Goal: Use online tool/utility: Utilize a website feature to perform a specific function

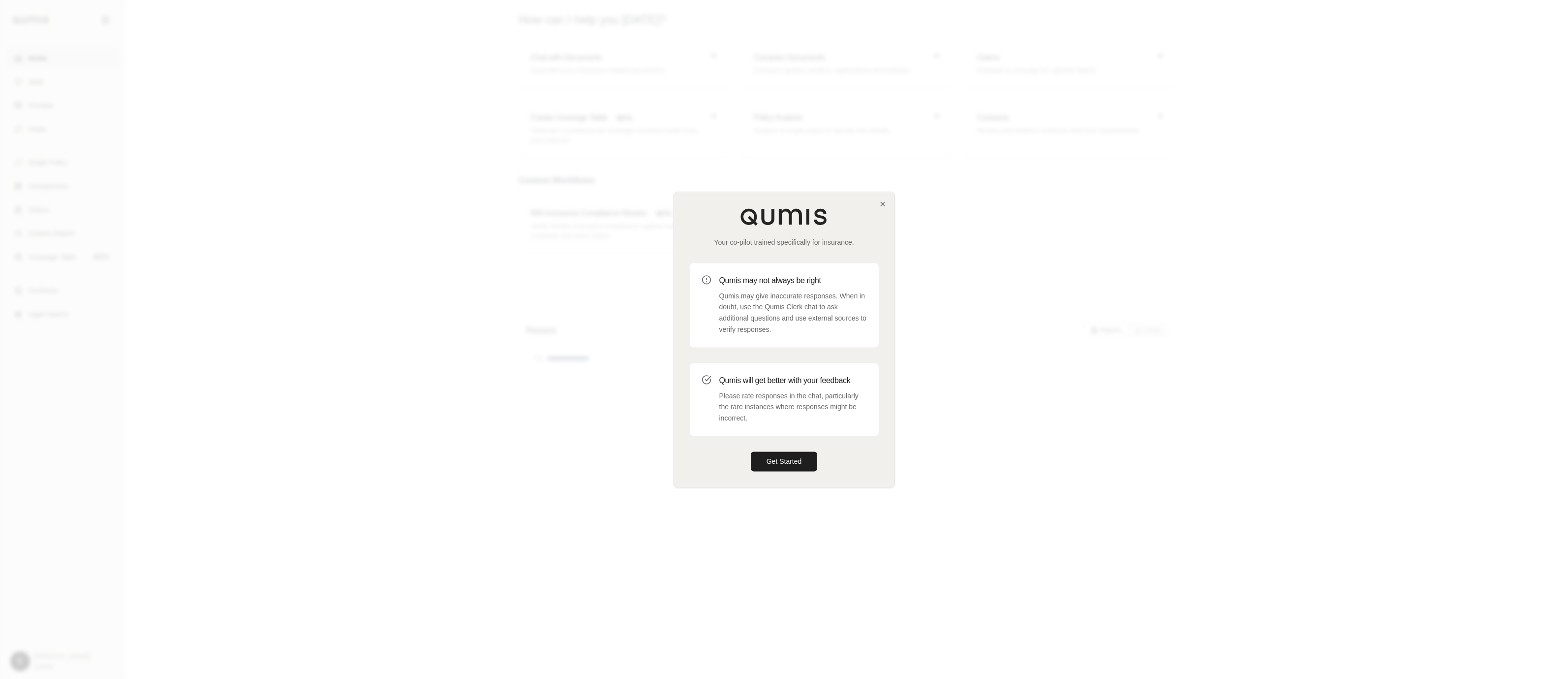
click at [593, 483] on div at bounding box center [784, 340] width 1568 height 679
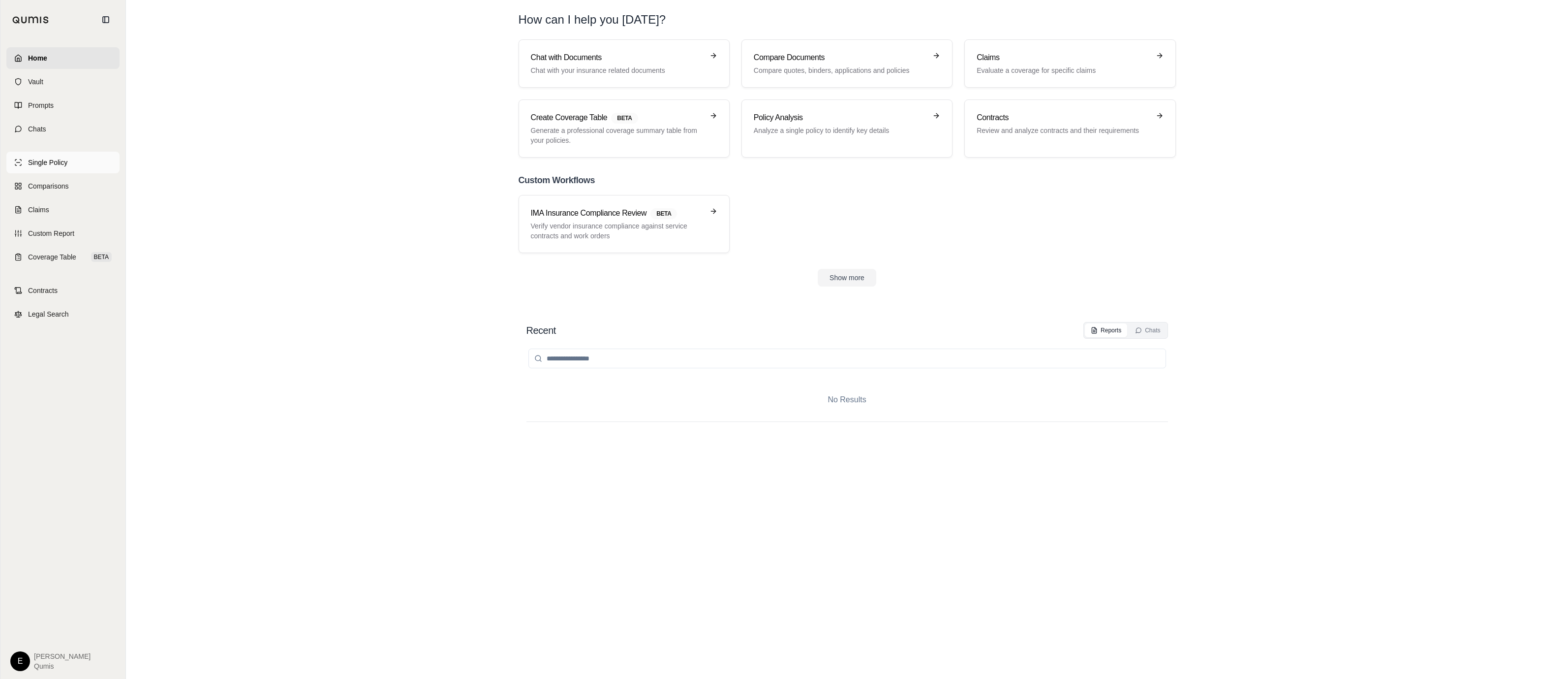
click at [93, 160] on link "Single Policy" at bounding box center [63, 162] width 113 height 21
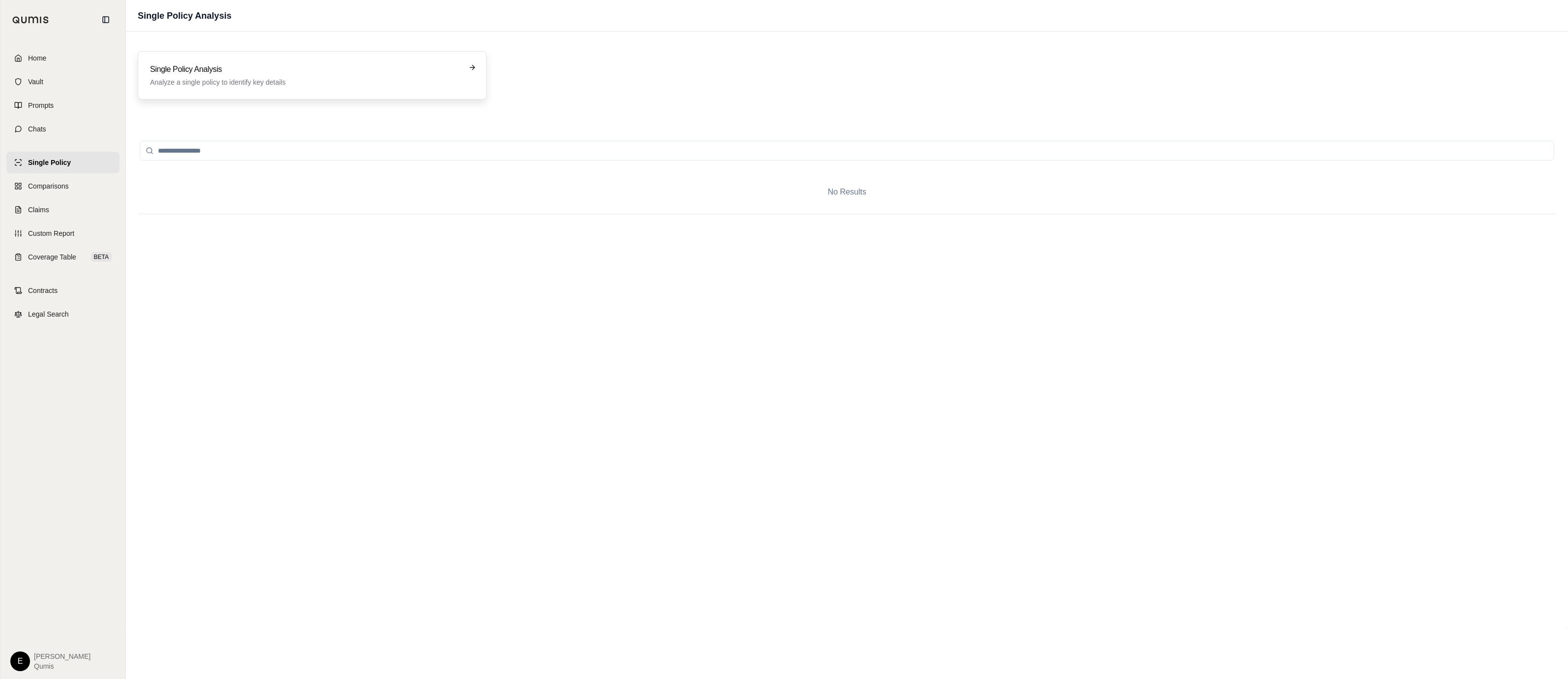
click at [446, 60] on div "Single Policy Analysis Analyze a single policy to identify key details" at bounding box center [312, 75] width 349 height 48
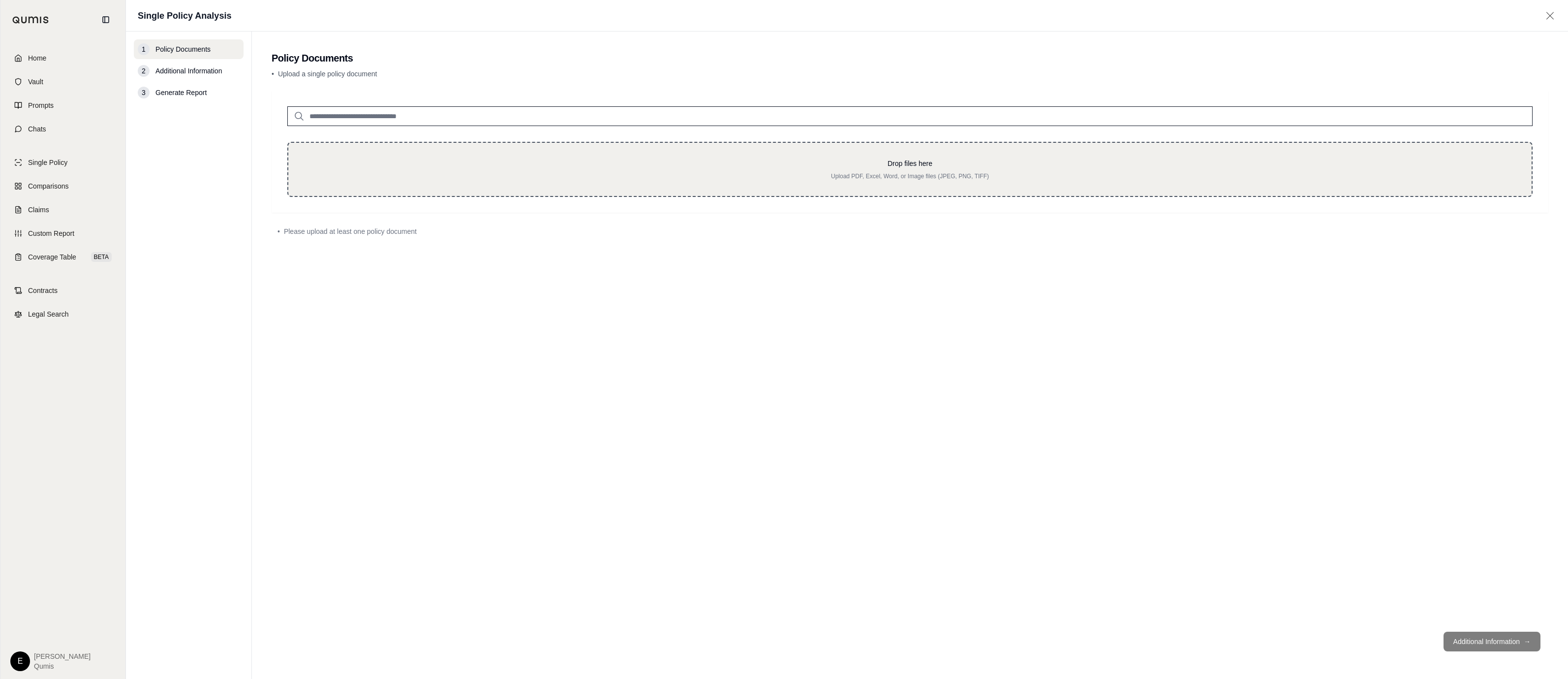
click at [473, 155] on div "Drop files here Upload PDF, Excel, Word, or Image files (JPEG, PNG, TIFF)" at bounding box center [910, 169] width 1246 height 55
type input "**********"
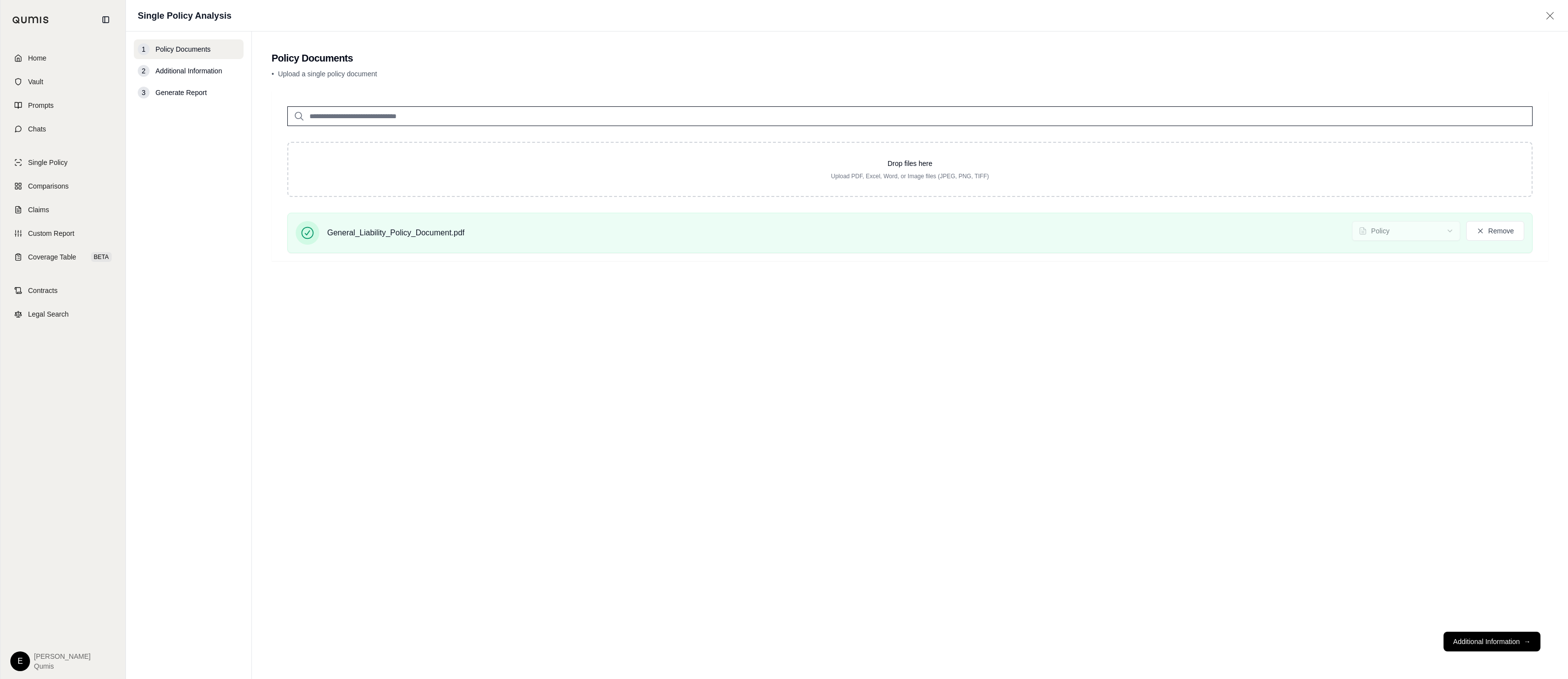
click at [1481, 630] on footer "Additional Information →" at bounding box center [910, 641] width 1277 height 36
click at [1483, 636] on button "Additional Information →" at bounding box center [1492, 641] width 97 height 19
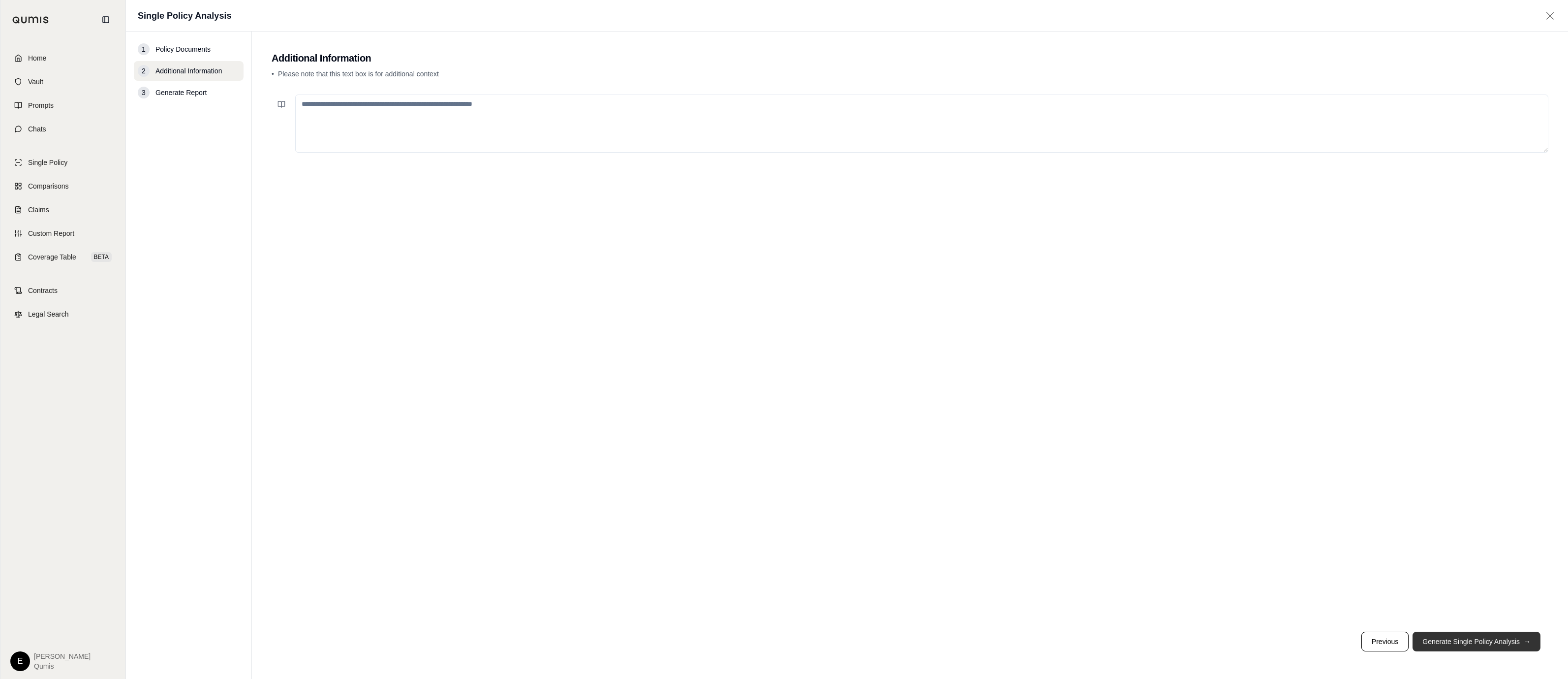
click at [1483, 636] on button "Generate Single Policy Analysis →" at bounding box center [1476, 641] width 128 height 19
